Goal: Task Accomplishment & Management: Manage account settings

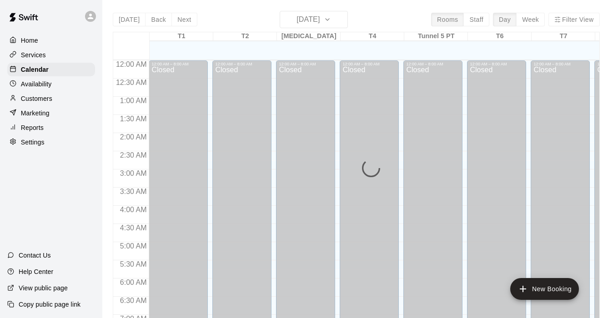
scroll to position [388, 0]
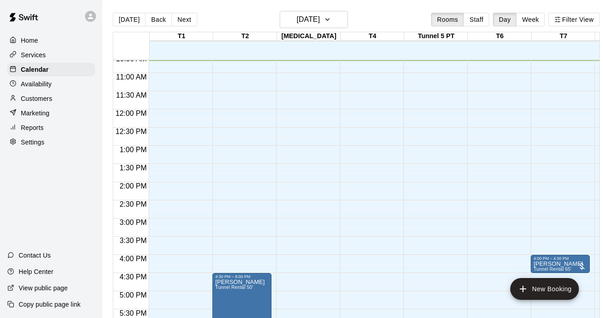
click at [31, 99] on p "Customers" at bounding box center [36, 98] width 31 height 9
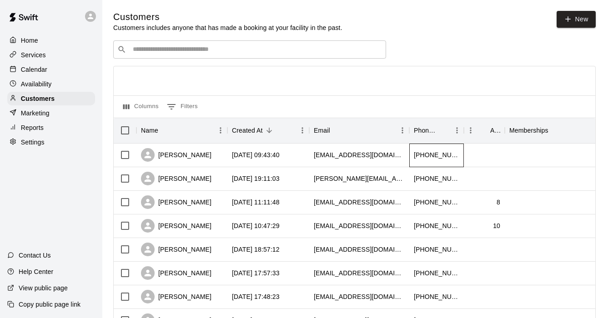
click at [425, 154] on div "[PHONE_NUMBER]" at bounding box center [436, 155] width 45 height 9
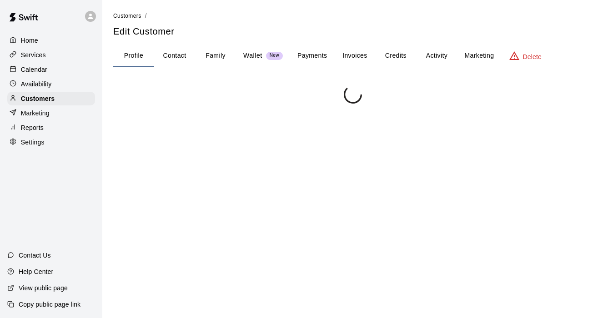
click at [168, 151] on div at bounding box center [352, 245] width 479 height 318
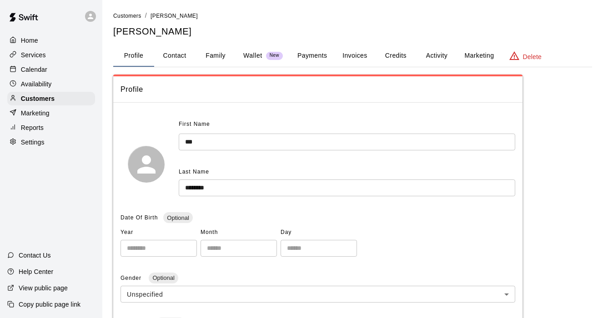
click at [319, 56] on button "Payments" at bounding box center [312, 56] width 44 height 22
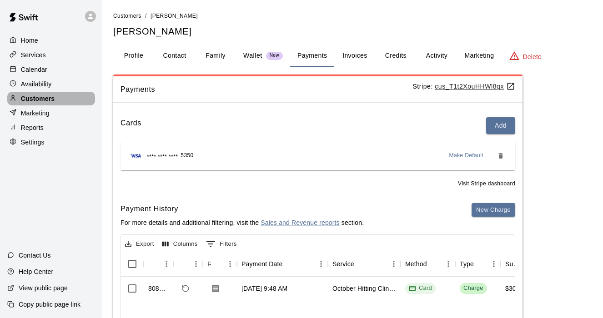
click at [37, 101] on p "Customers" at bounding box center [38, 98] width 34 height 9
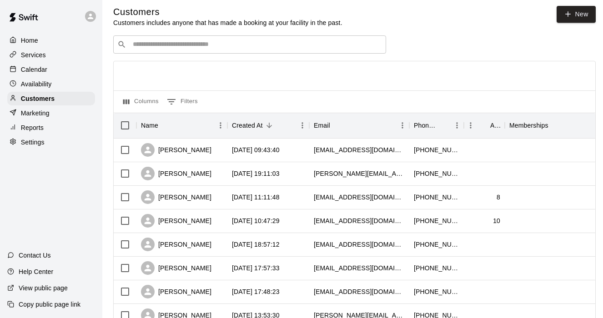
scroll to position [5, 0]
click at [174, 170] on div "[PERSON_NAME]" at bounding box center [176, 174] width 71 height 14
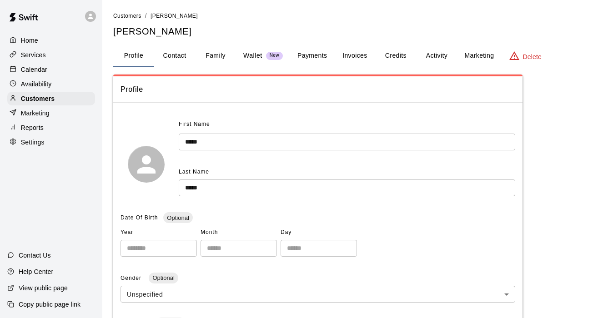
click at [174, 54] on button "Contact" at bounding box center [174, 56] width 41 height 22
select select "**"
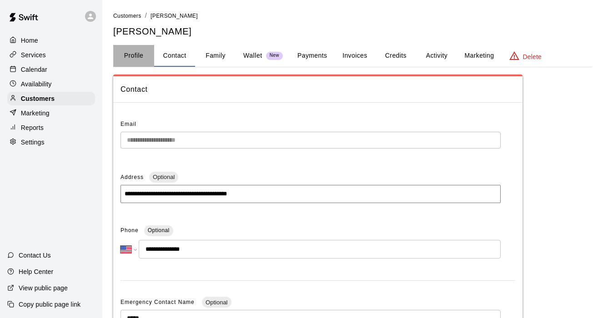
click at [148, 55] on button "Profile" at bounding box center [133, 56] width 41 height 22
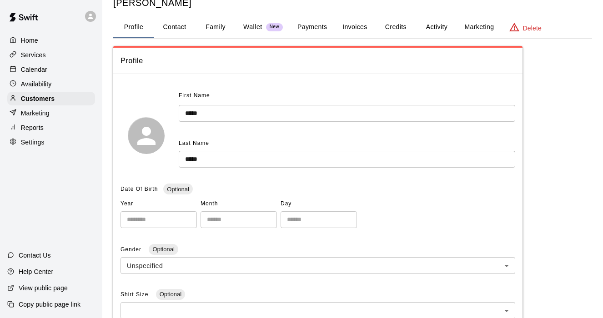
scroll to position [16, 0]
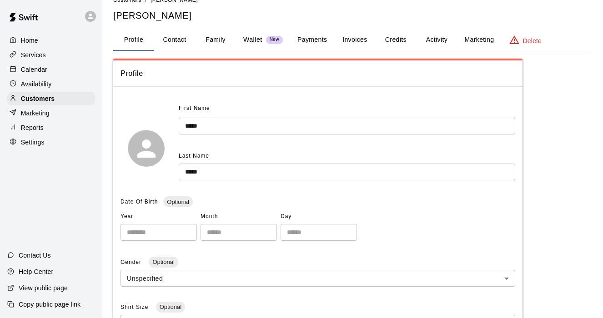
click at [366, 35] on button "Invoices" at bounding box center [354, 40] width 41 height 22
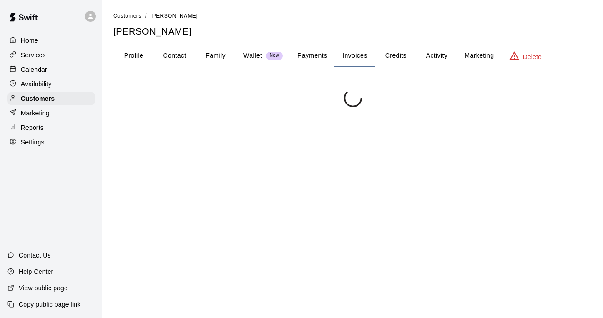
scroll to position [0, 0]
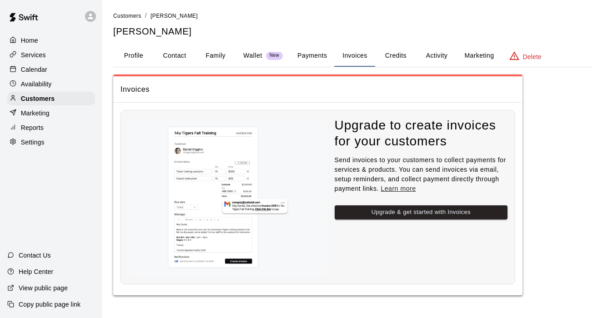
click at [425, 53] on button "Activity" at bounding box center [436, 56] width 41 height 22
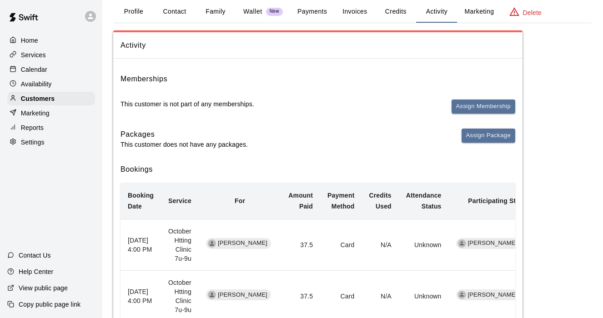
scroll to position [45, 0]
